Goal: Task Accomplishment & Management: Manage account settings

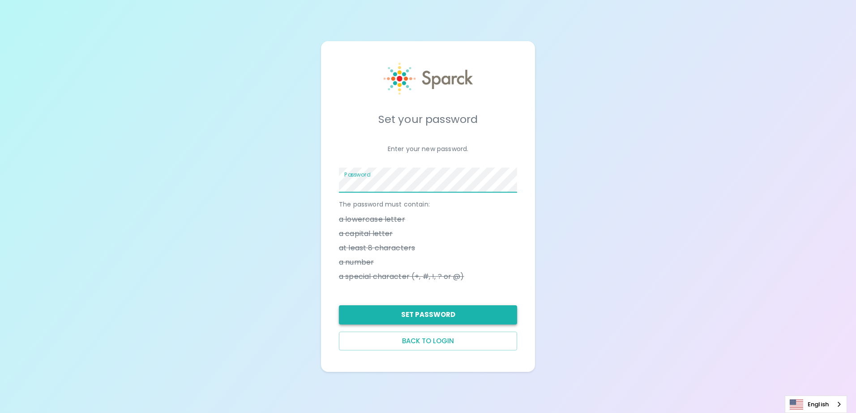
click at [456, 318] on button "Set Password" at bounding box center [428, 315] width 178 height 19
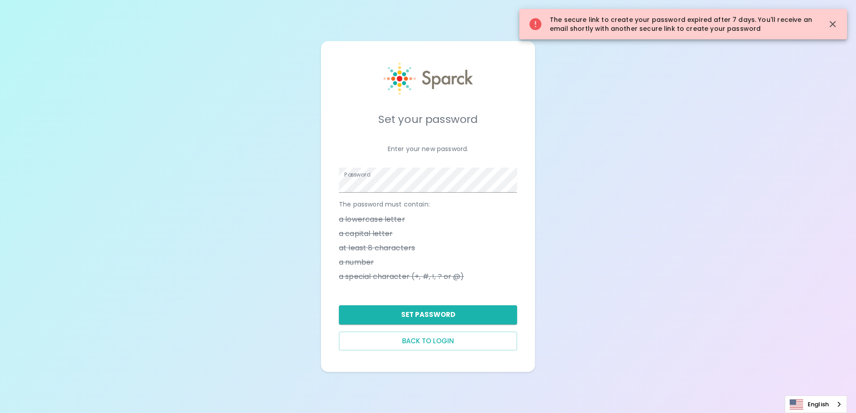
click at [443, 342] on button "Back to login" at bounding box center [428, 341] width 178 height 19
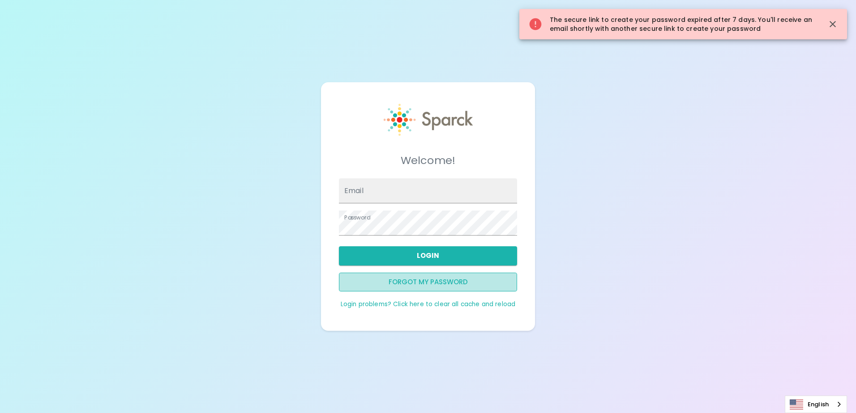
click at [416, 287] on button "Forgot my password" at bounding box center [428, 282] width 178 height 19
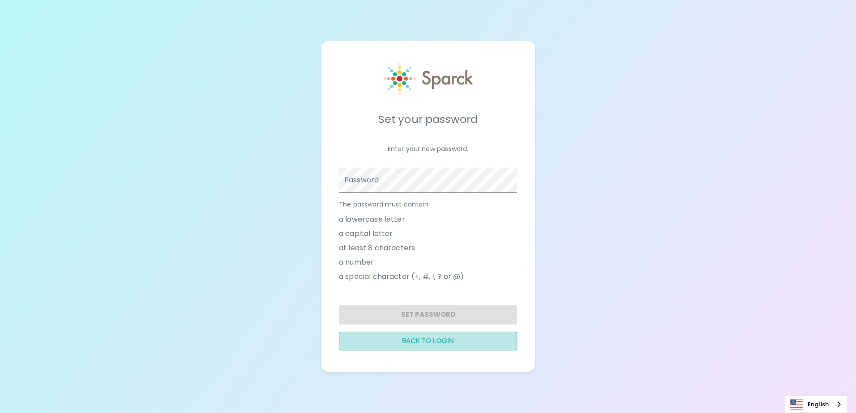
click at [410, 341] on button "Back to login" at bounding box center [428, 341] width 178 height 19
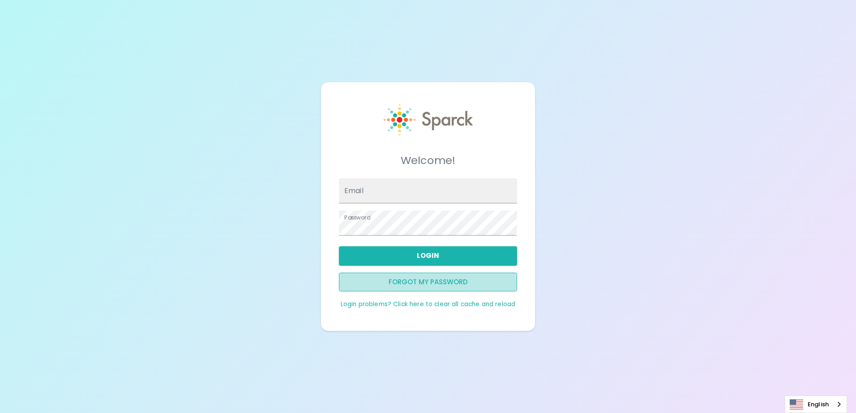
click at [425, 283] on button "Forgot my password" at bounding box center [428, 282] width 178 height 19
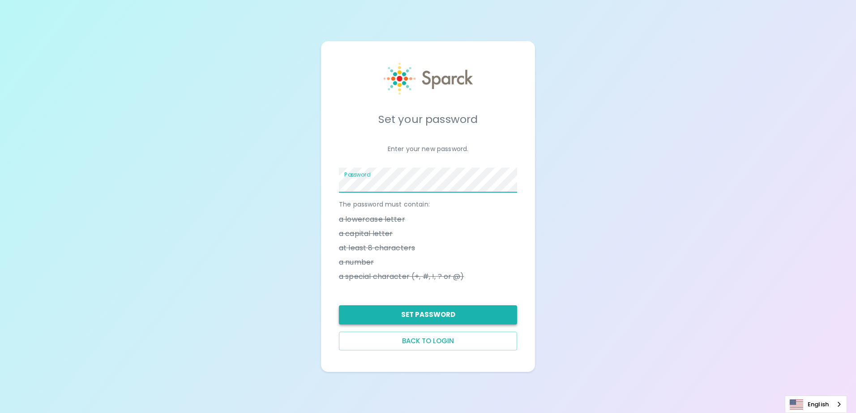
click at [472, 315] on button "Set Password" at bounding box center [428, 315] width 178 height 19
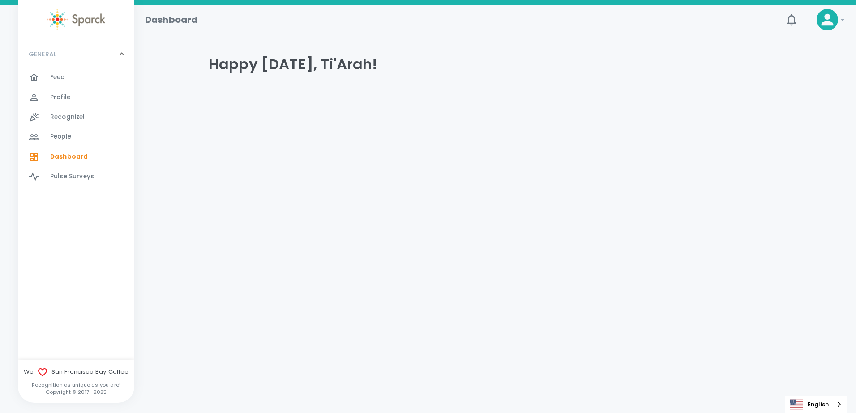
click at [64, 75] on span "Feed" at bounding box center [57, 77] width 15 height 9
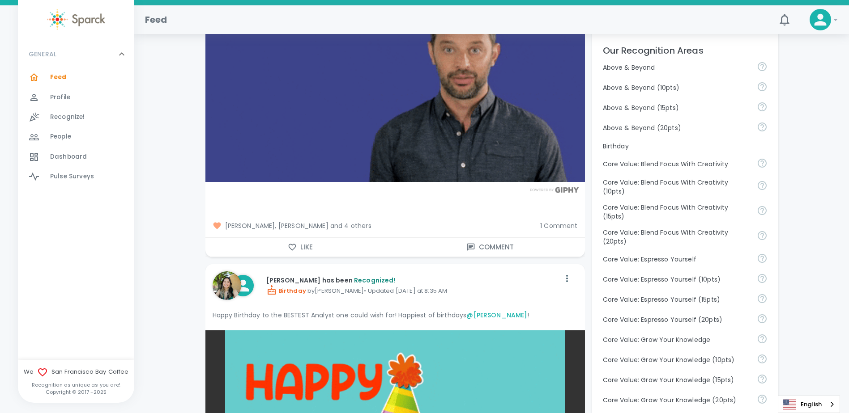
scroll to position [403, 0]
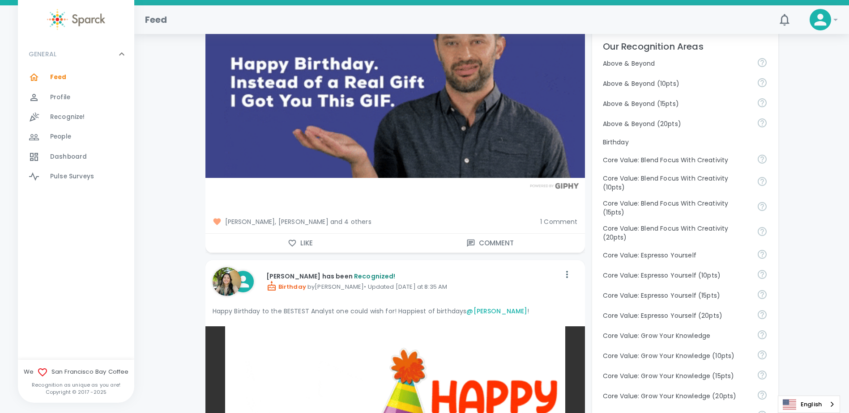
click at [294, 243] on icon "button" at bounding box center [292, 243] width 9 height 9
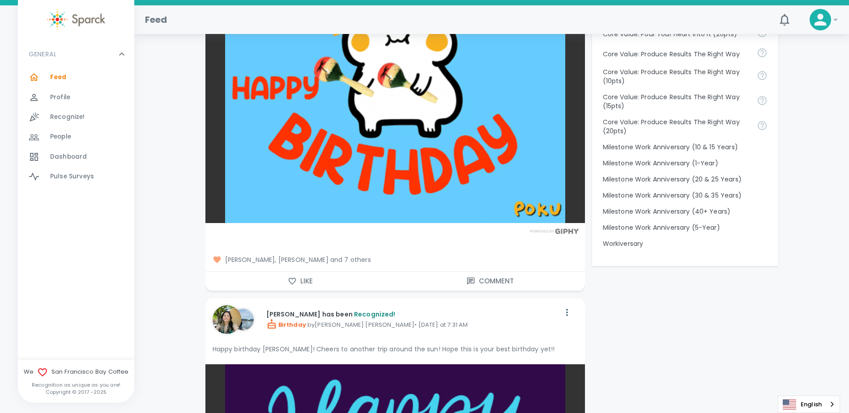
scroll to position [850, 0]
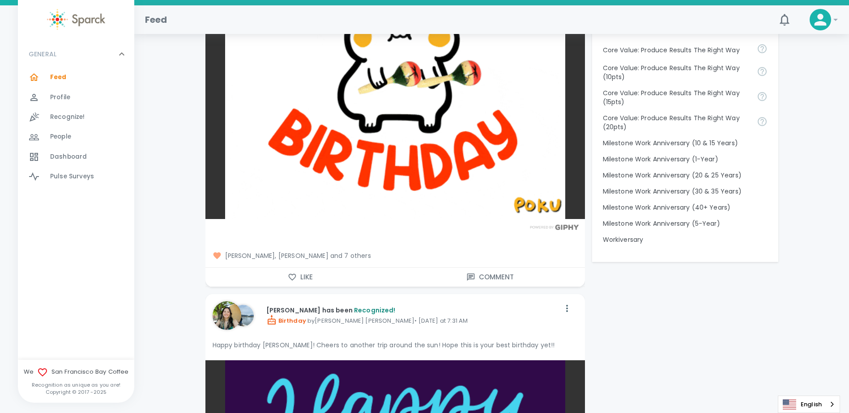
click at [294, 275] on icon "button" at bounding box center [292, 277] width 9 height 9
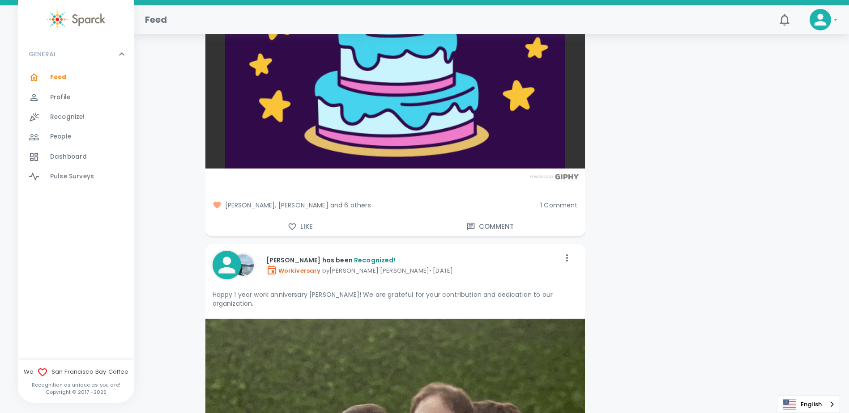
scroll to position [1387, 0]
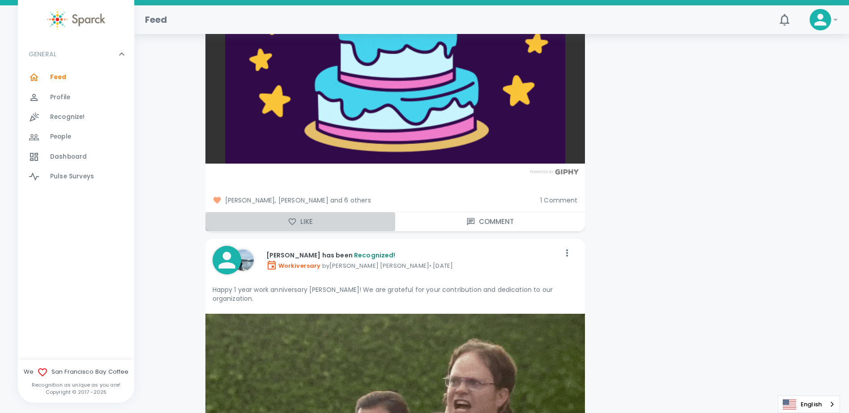
click at [294, 222] on icon "button" at bounding box center [292, 221] width 9 height 9
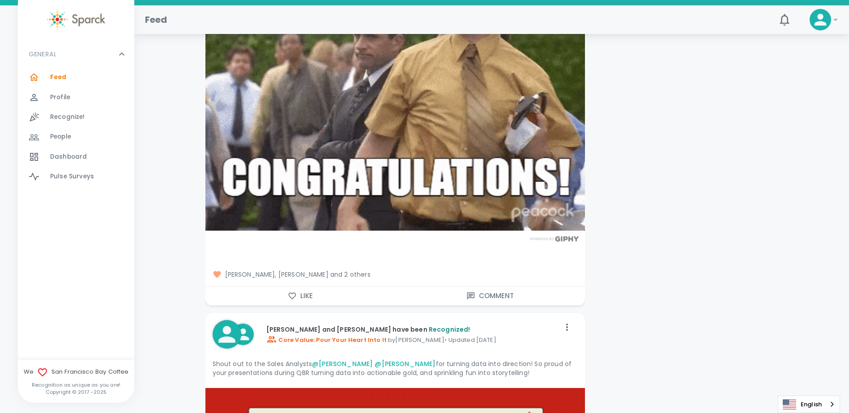
scroll to position [1790, 0]
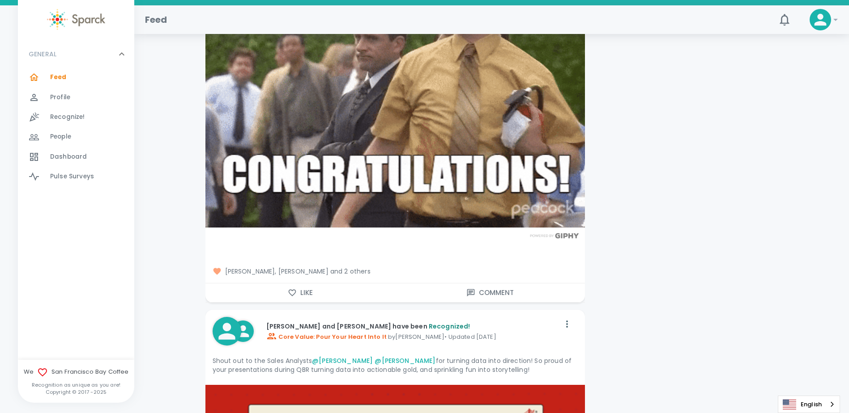
click at [291, 289] on icon "button" at bounding box center [292, 293] width 9 height 9
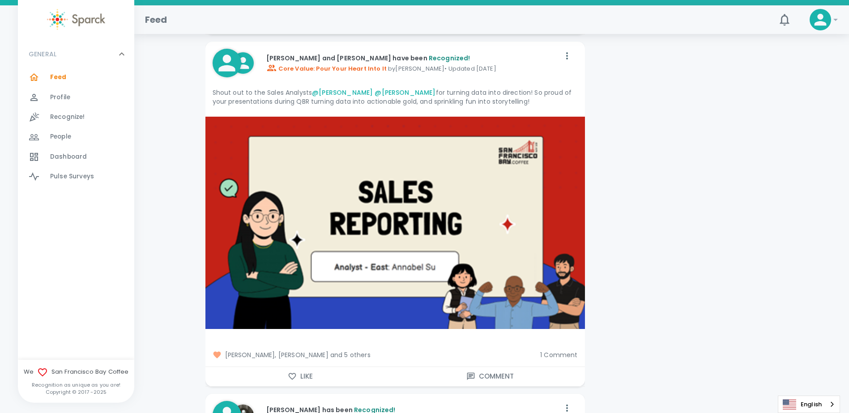
scroll to position [2103, 0]
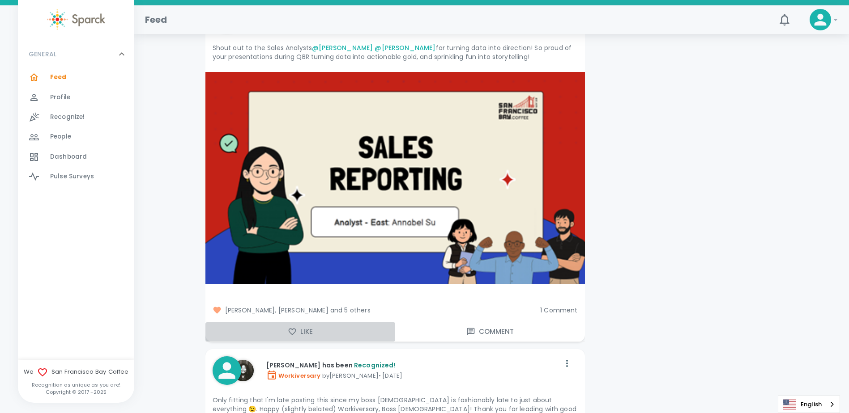
click at [293, 328] on icon "button" at bounding box center [292, 332] width 9 height 9
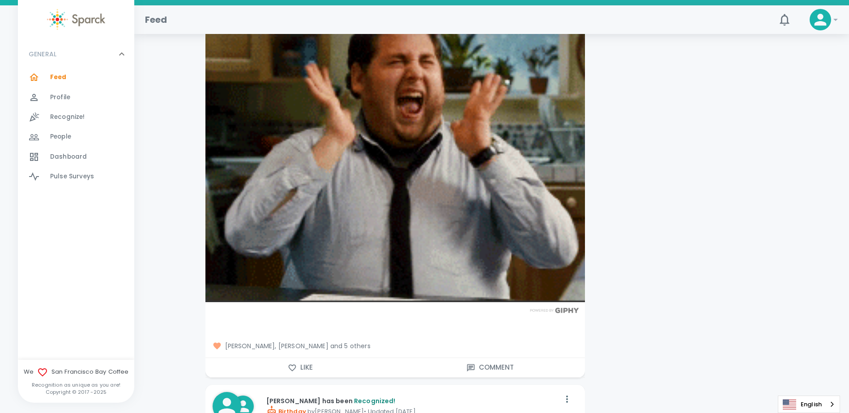
scroll to position [4698, 0]
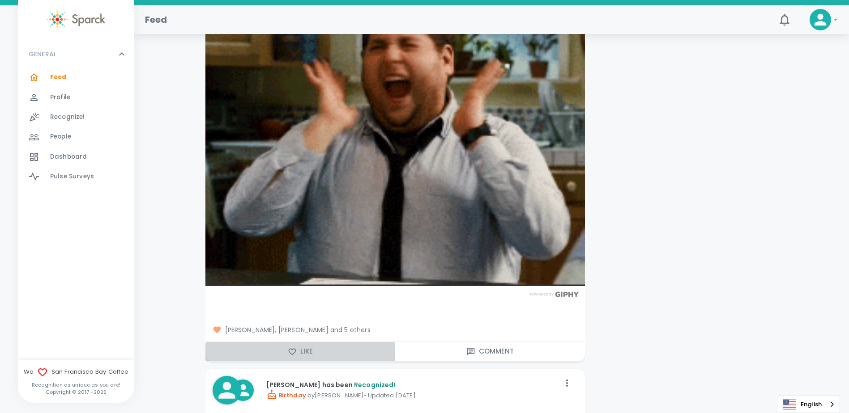
click at [290, 348] on icon "button" at bounding box center [292, 352] width 9 height 9
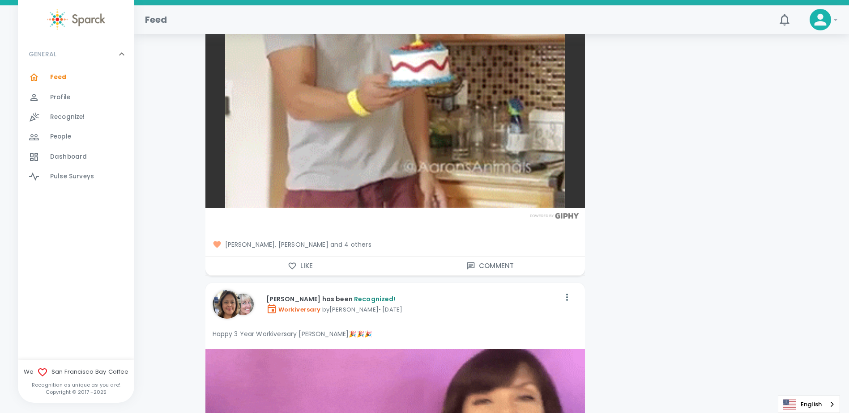
scroll to position [5280, 0]
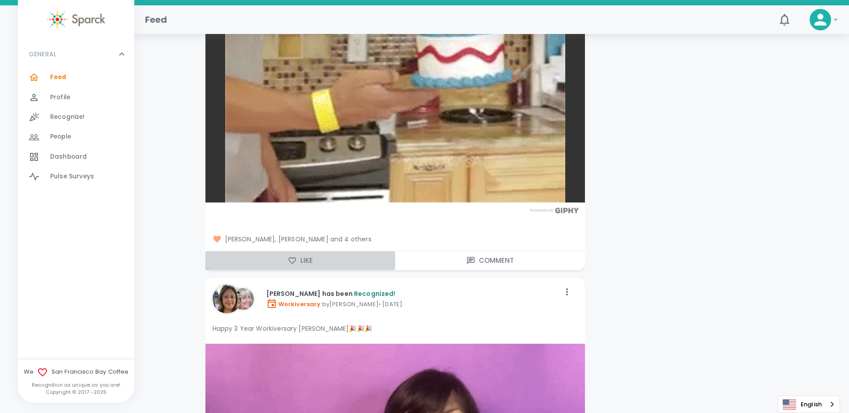
click at [291, 256] on icon "button" at bounding box center [292, 260] width 9 height 9
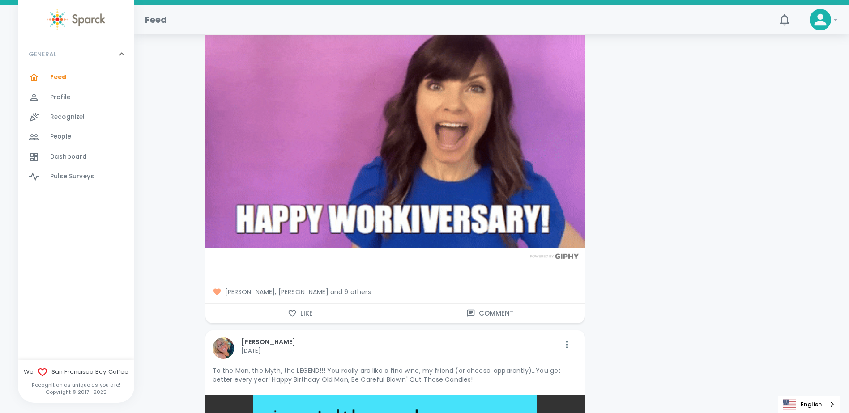
scroll to position [5593, 0]
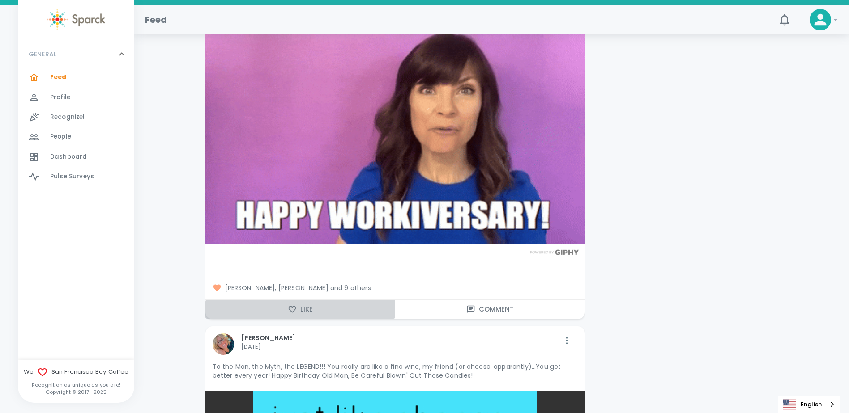
click at [298, 300] on button "Like" at bounding box center [300, 309] width 190 height 19
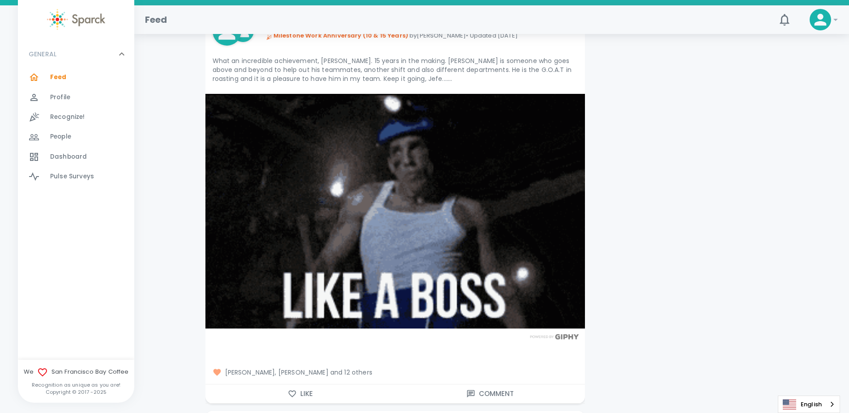
scroll to position [14363, 0]
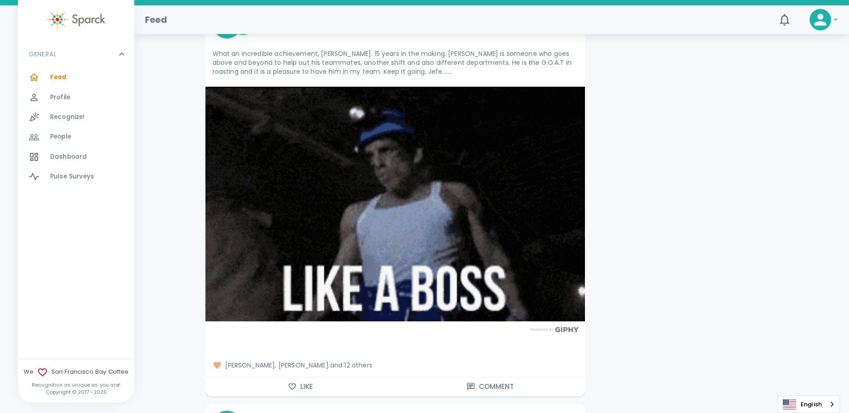
click at [317, 378] on button "Like" at bounding box center [300, 387] width 190 height 19
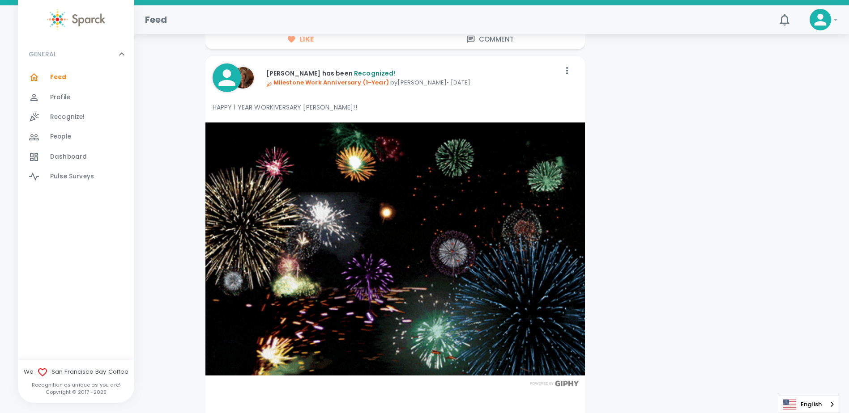
scroll to position [14721, 0]
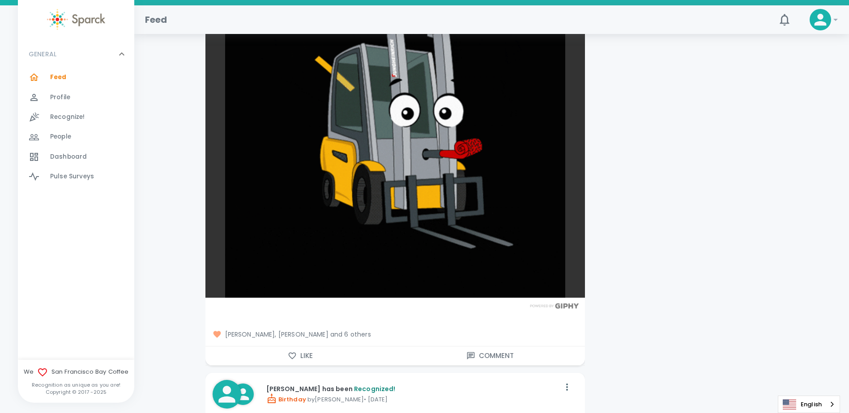
scroll to position [15303, 0]
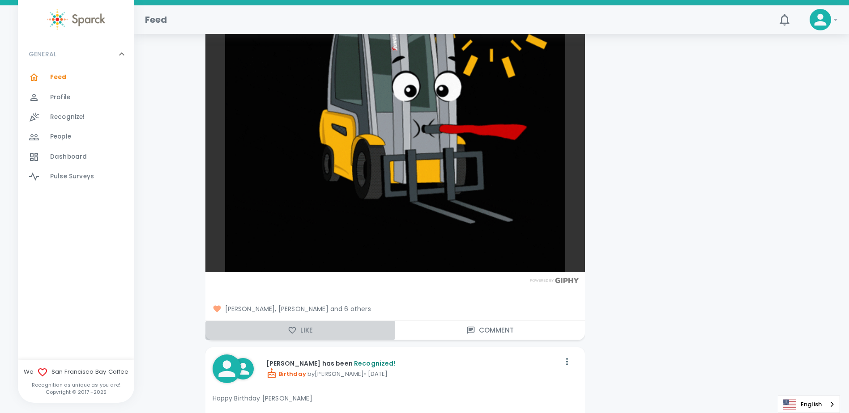
click at [294, 326] on icon "button" at bounding box center [292, 330] width 9 height 9
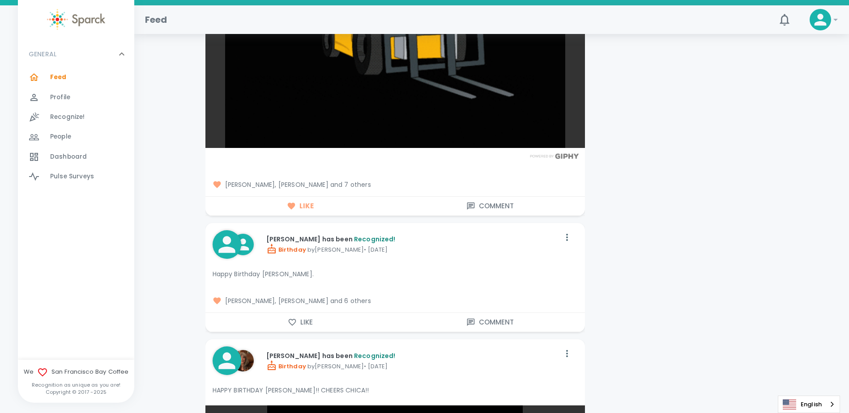
scroll to position [15437, 0]
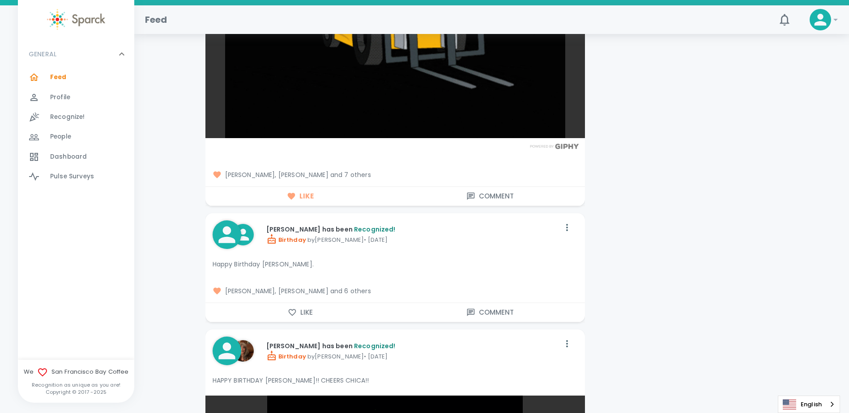
click at [297, 303] on button "Like" at bounding box center [300, 312] width 190 height 19
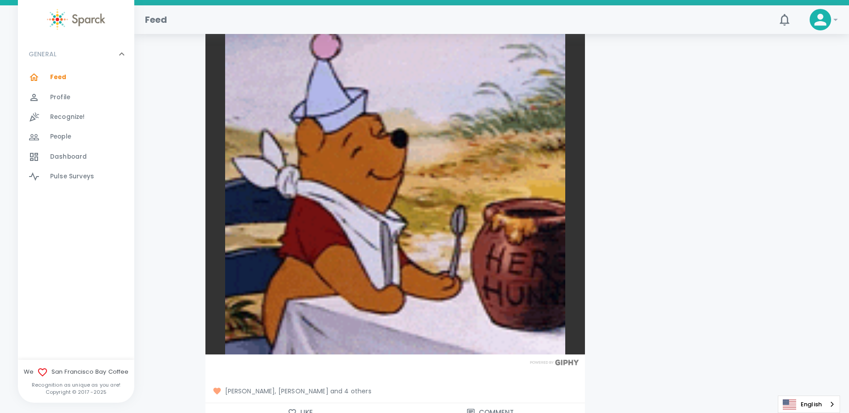
scroll to position [16242, 0]
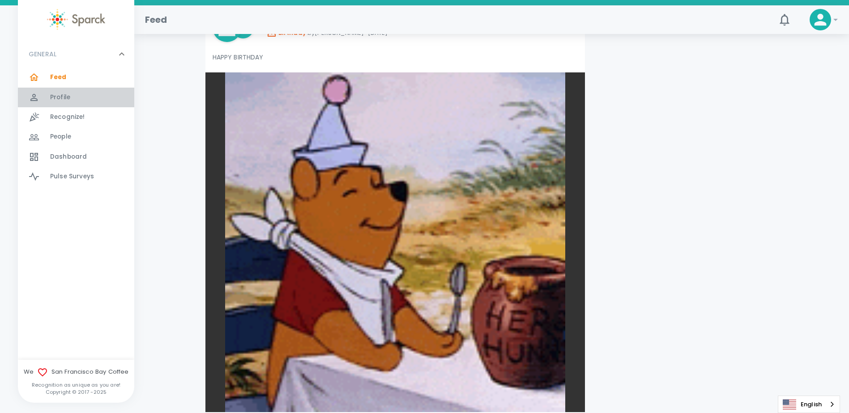
click at [76, 98] on div "Profile 0" at bounding box center [92, 97] width 84 height 13
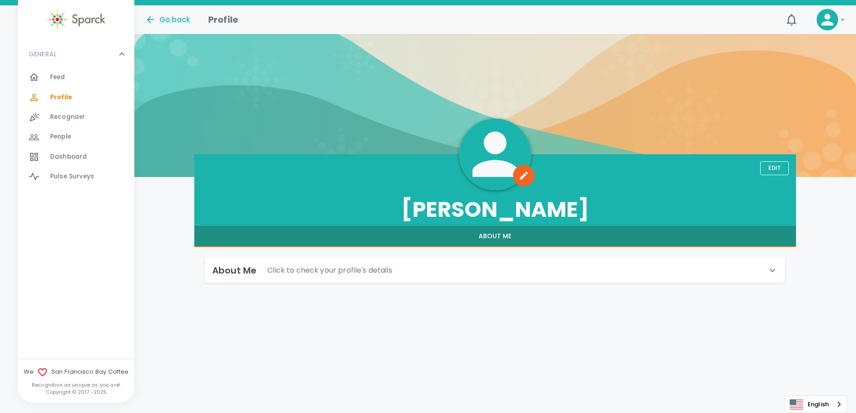
click at [67, 115] on span "Recognize!" at bounding box center [67, 117] width 35 height 9
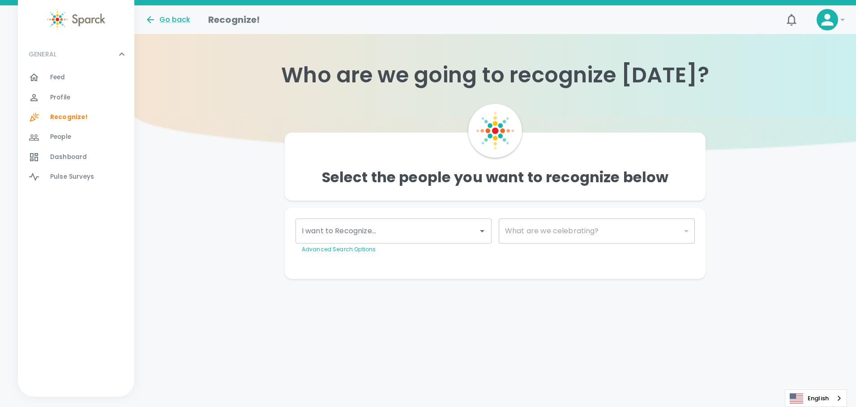
click at [64, 94] on span "Profile" at bounding box center [60, 97] width 20 height 9
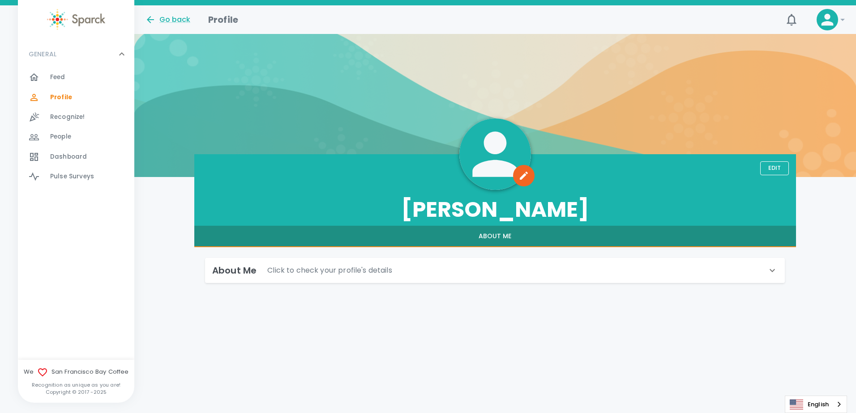
click at [774, 272] on icon at bounding box center [772, 270] width 11 height 11
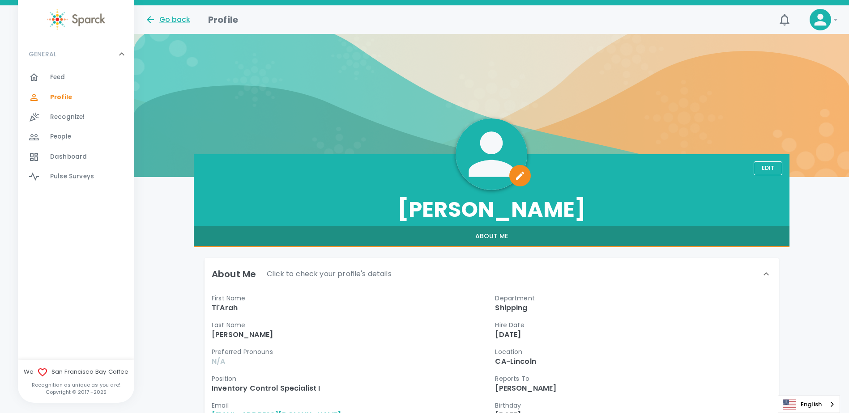
click at [515, 174] on icon "button" at bounding box center [520, 175] width 11 height 11
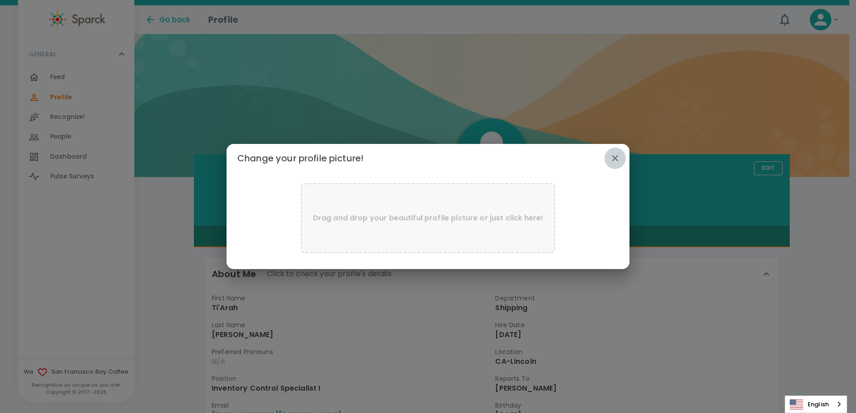
click at [617, 158] on icon "button" at bounding box center [614, 158] width 11 height 11
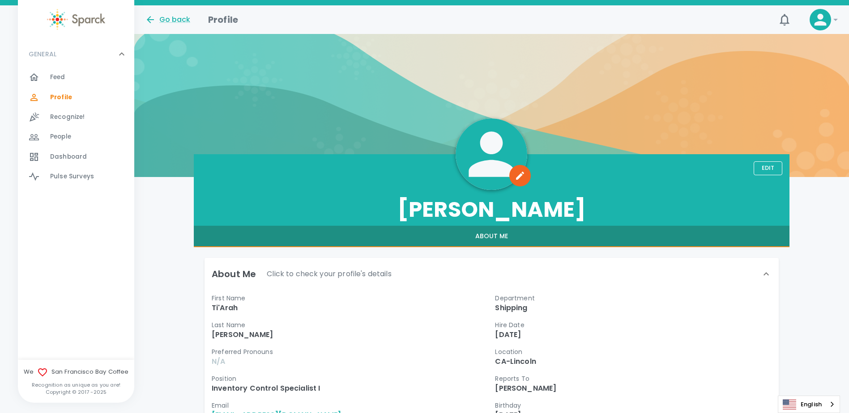
click at [68, 78] on div "Feed 0" at bounding box center [92, 77] width 84 height 13
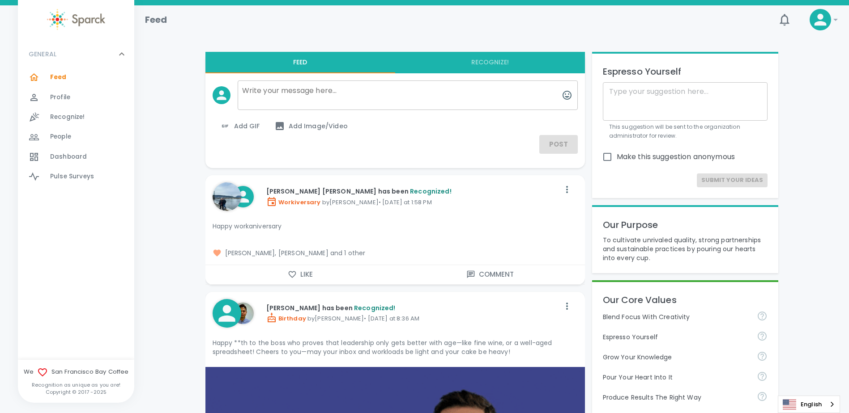
click at [84, 161] on span "Dashboard" at bounding box center [68, 157] width 37 height 9
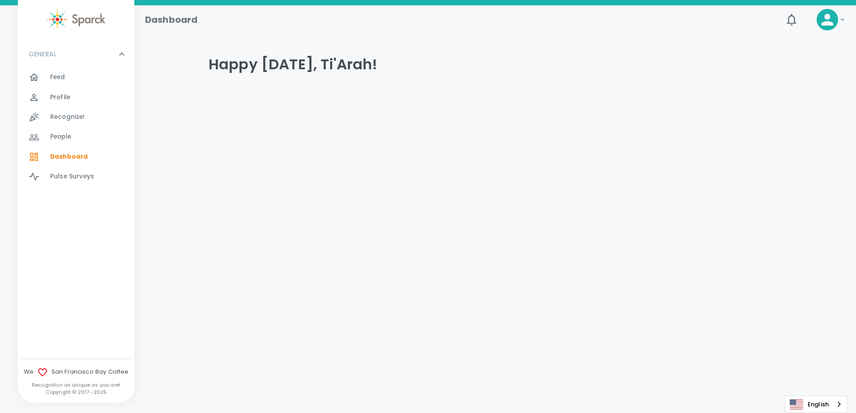
click at [86, 179] on span "Pulse Surveys" at bounding box center [72, 176] width 44 height 9
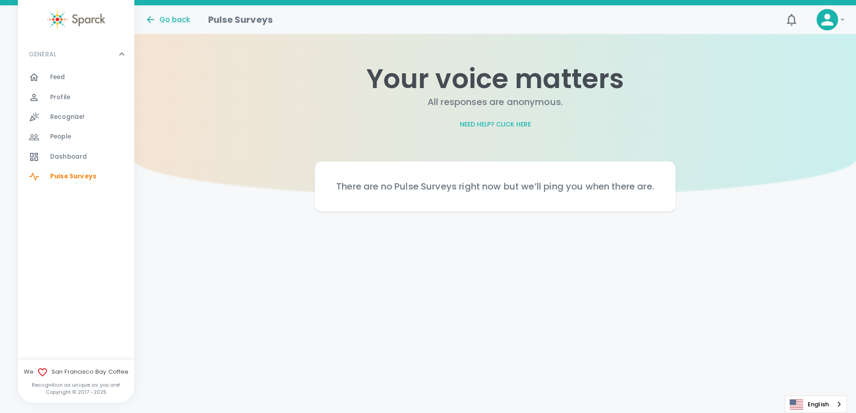
click at [86, 163] on div "Dashboard 0" at bounding box center [92, 157] width 84 height 13
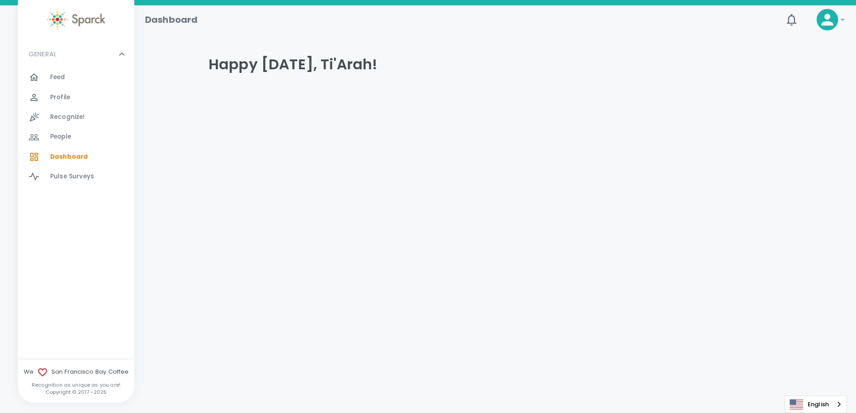
click at [86, 160] on div "Dashboard 0" at bounding box center [92, 157] width 84 height 13
click at [77, 133] on div "People 0" at bounding box center [92, 137] width 84 height 13
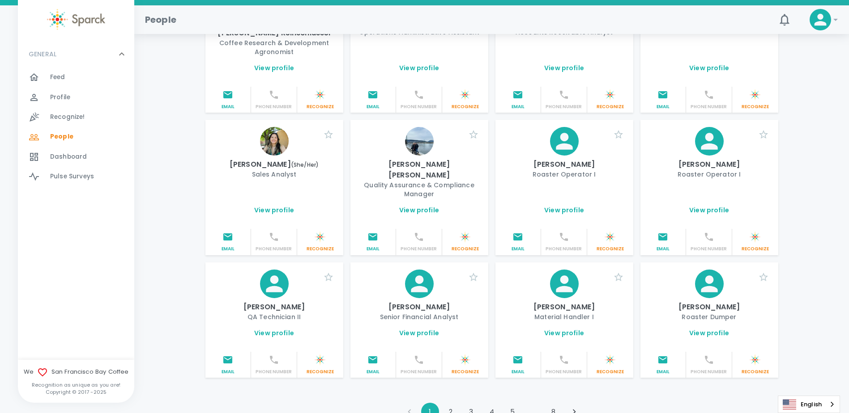
scroll to position [968, 0]
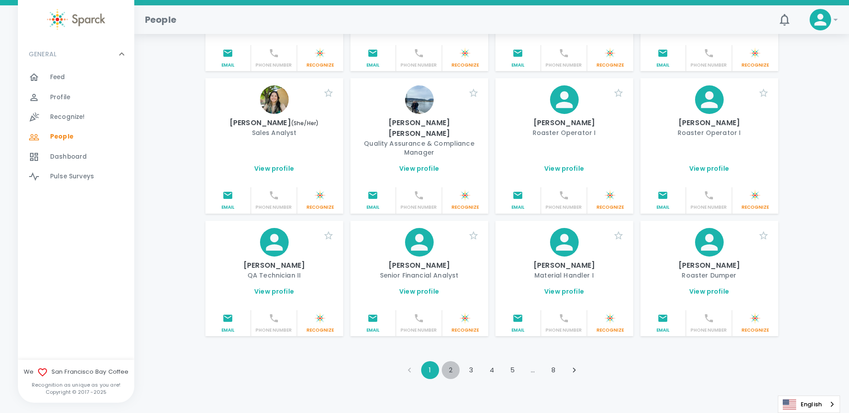
click at [456, 362] on button "2" at bounding box center [451, 371] width 18 height 18
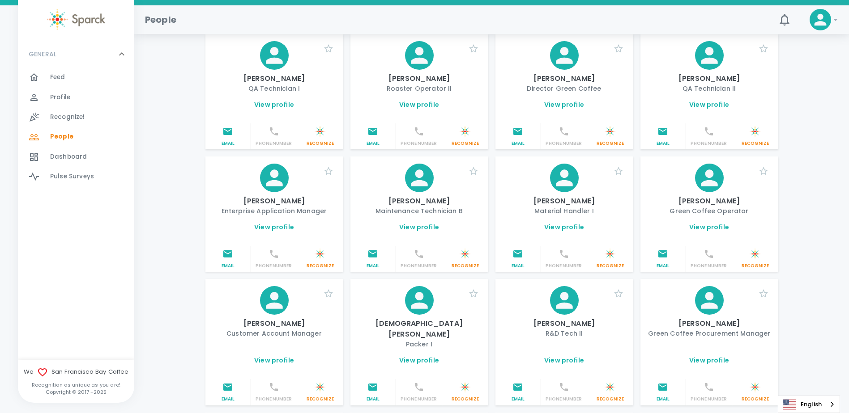
scroll to position [0, 0]
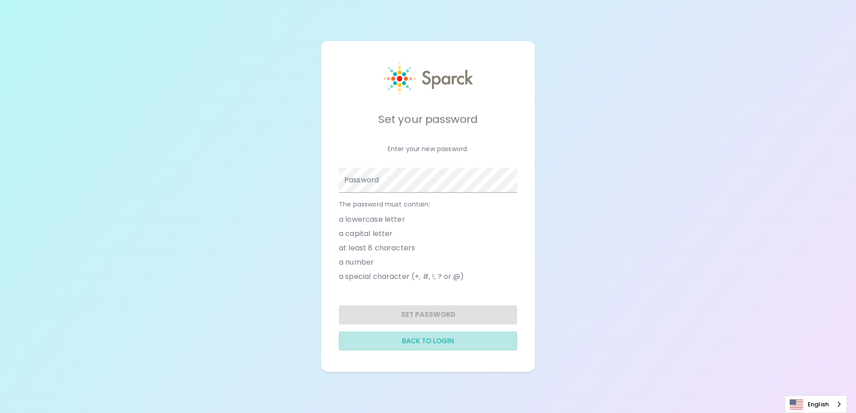
click at [456, 340] on button "Back to login" at bounding box center [428, 341] width 178 height 19
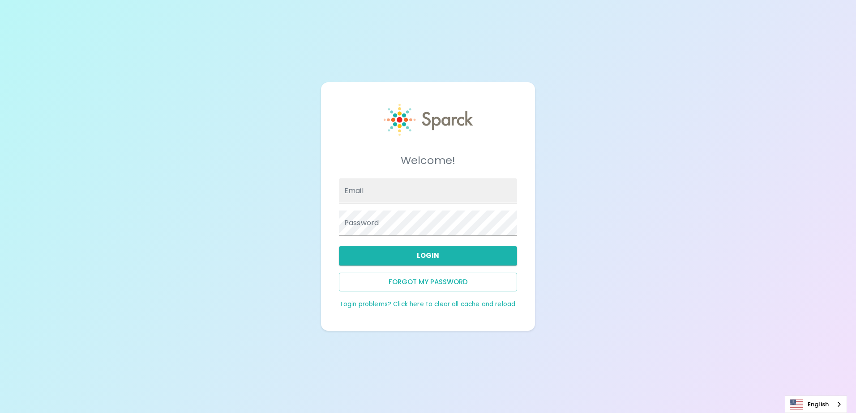
click at [421, 302] on link "Login problems? Click here to clear all cache and reload" at bounding box center [428, 304] width 175 height 9
click at [390, 191] on input "Email" at bounding box center [428, 191] width 178 height 25
click at [400, 247] on button "Login" at bounding box center [428, 256] width 178 height 19
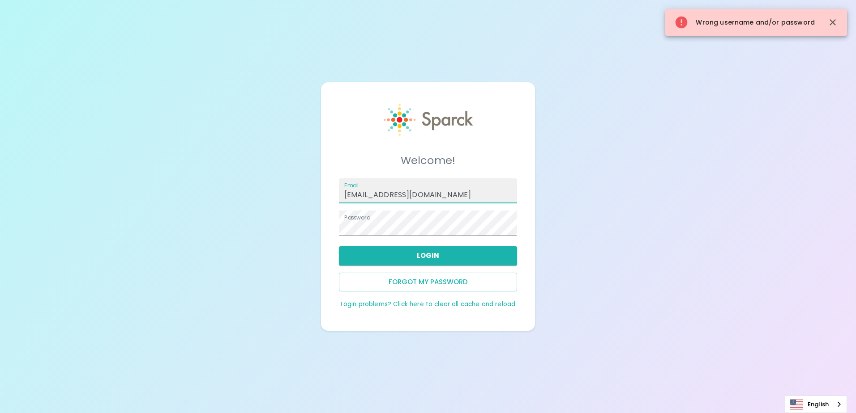
click at [409, 195] on input "[EMAIL_ADDRESS][DOMAIN_NAME]" at bounding box center [428, 191] width 178 height 25
click at [450, 194] on input "[EMAIL_ADDRESS][DOMAIN_NAME]" at bounding box center [428, 191] width 178 height 25
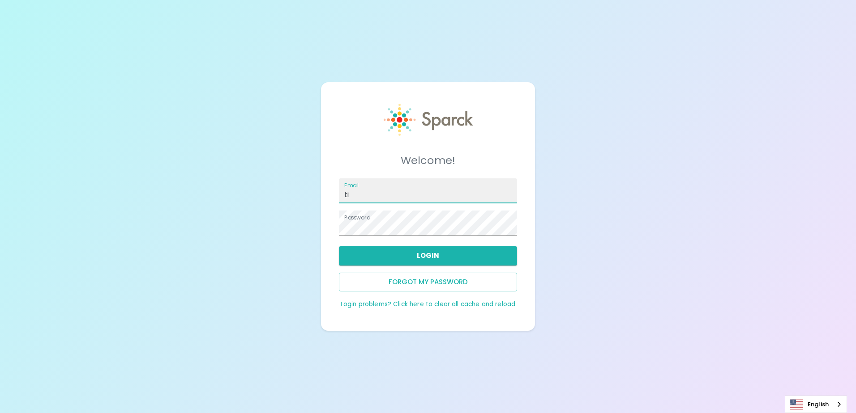
type input "t"
click at [450, 194] on input "Email" at bounding box center [428, 191] width 178 height 25
type input "[EMAIL_ADDRESS][DOMAIN_NAME]"
click at [435, 254] on button "Login" at bounding box center [428, 256] width 178 height 19
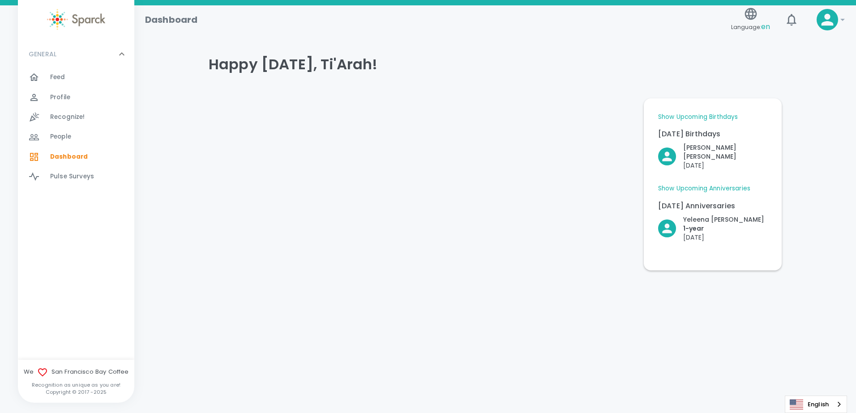
click at [843, 17] on icon at bounding box center [842, 19] width 11 height 11
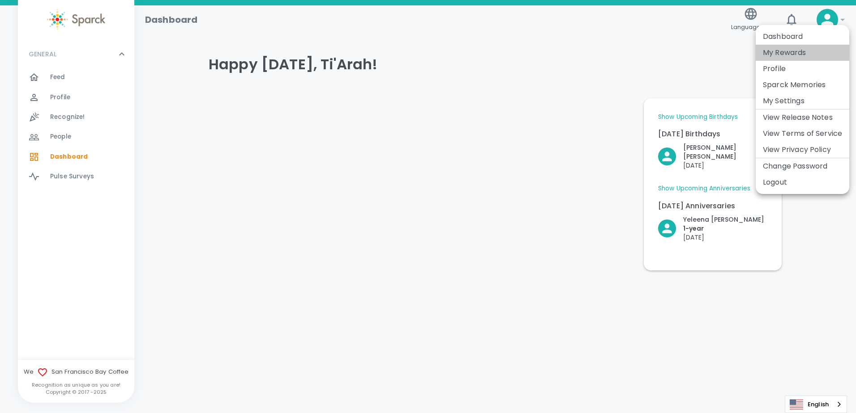
click at [790, 50] on li "My Rewards" at bounding box center [802, 53] width 94 height 16
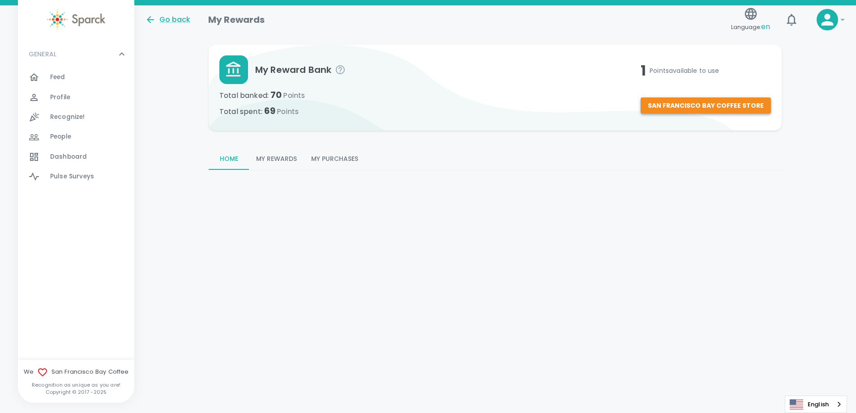
click at [690, 105] on button "San Francisco Bay Coffee Store" at bounding box center [705, 106] width 130 height 17
